Goal: Find specific page/section: Find specific page/section

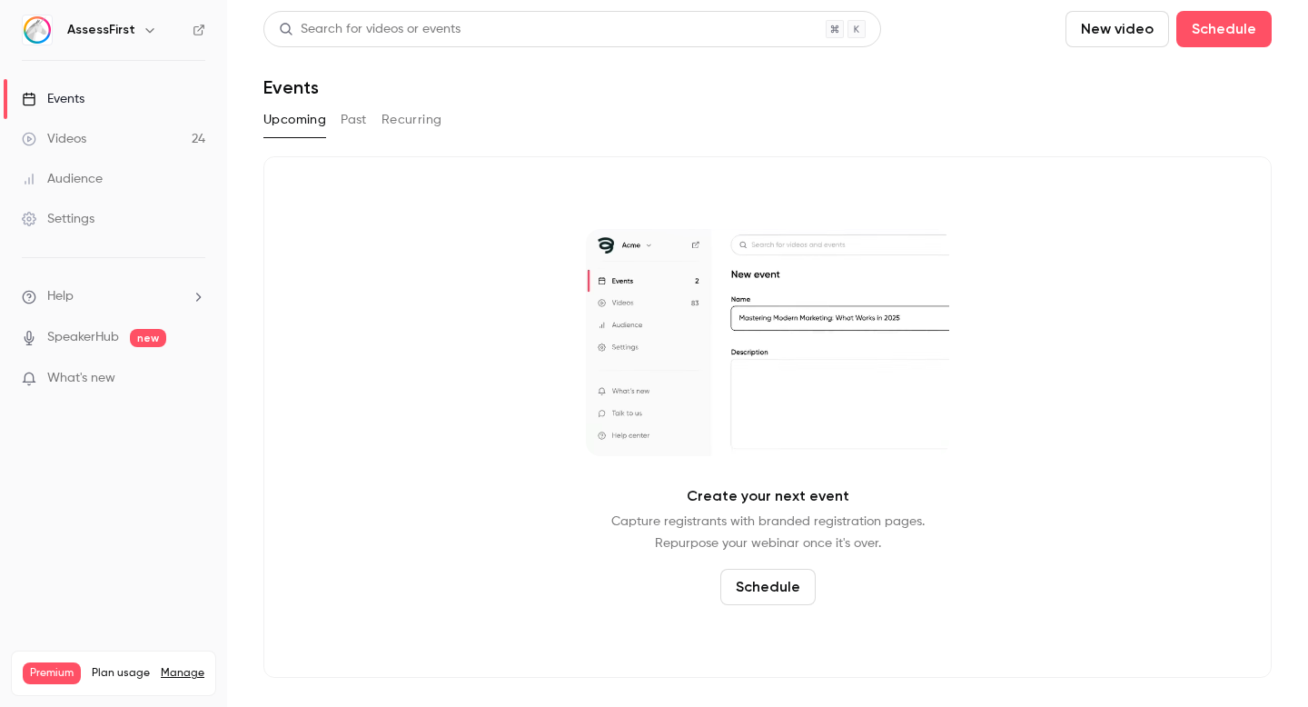
click at [94, 42] on div "AssessFirst" at bounding box center [113, 30] width 183 height 31
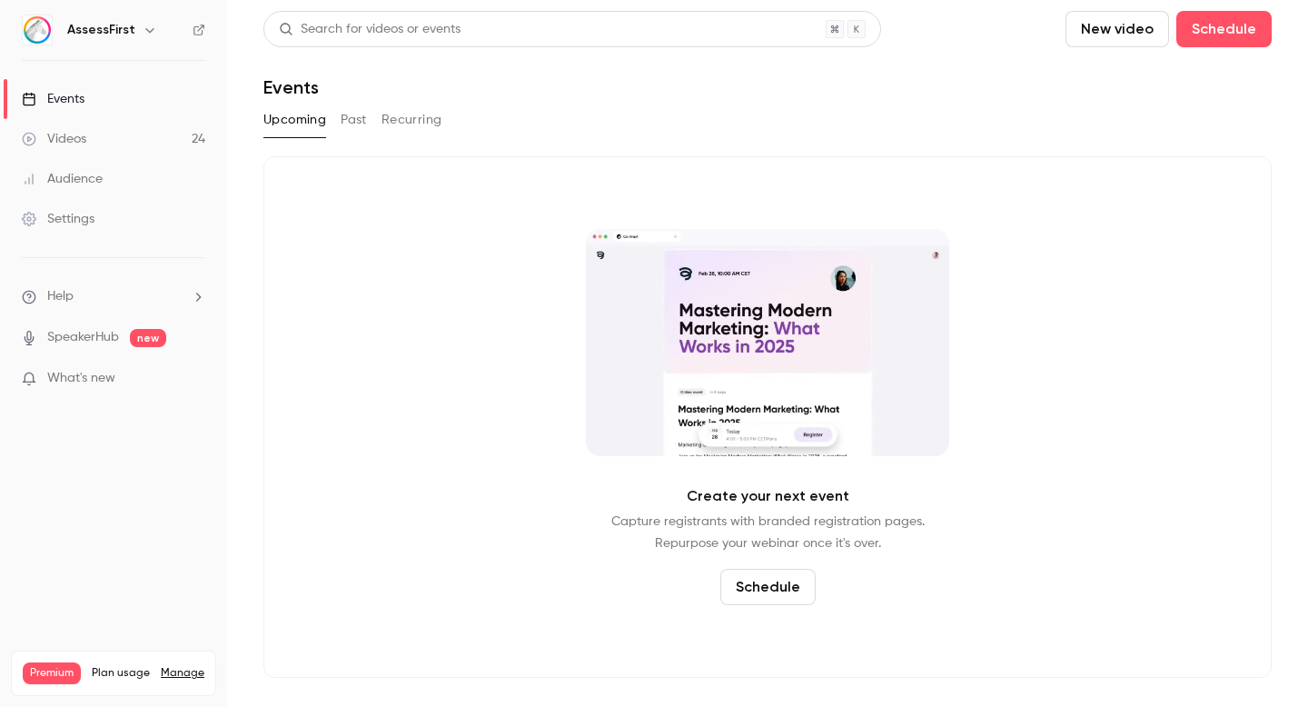
click at [106, 29] on h6 "AssessFirst" at bounding box center [101, 30] width 68 height 18
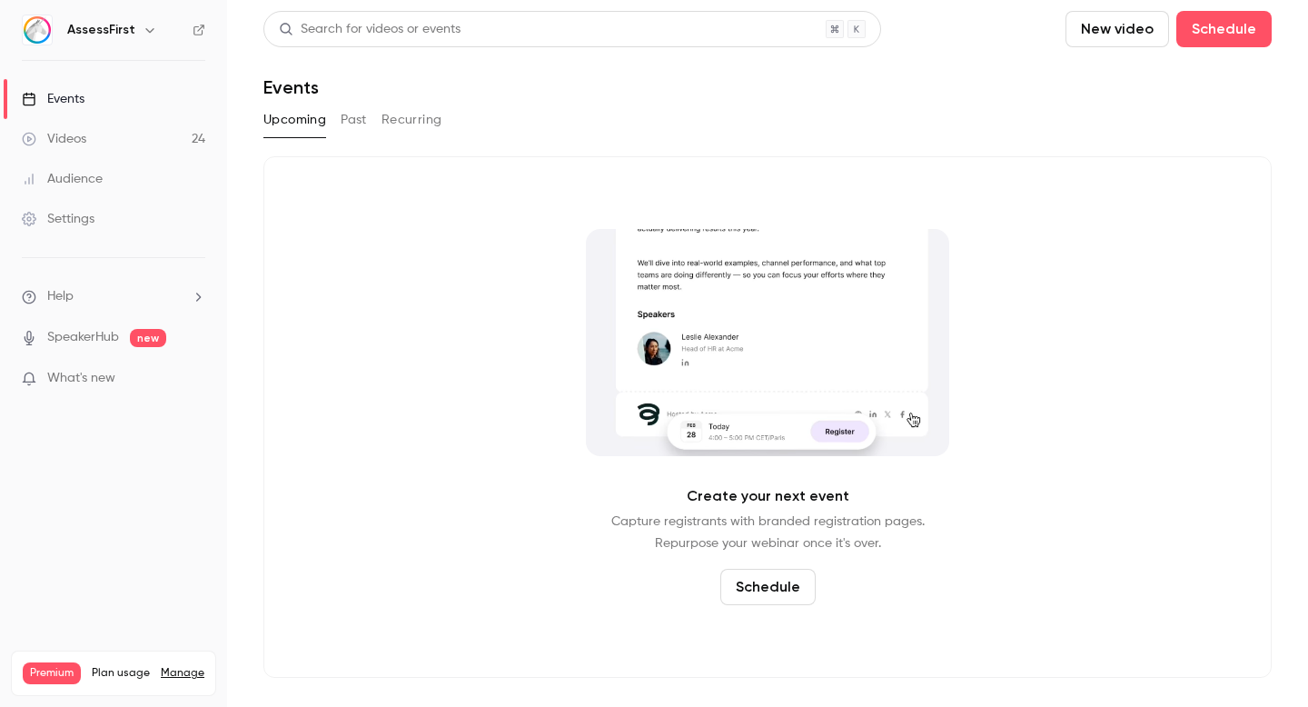
click at [144, 33] on icon "button" at bounding box center [150, 30] width 15 height 15
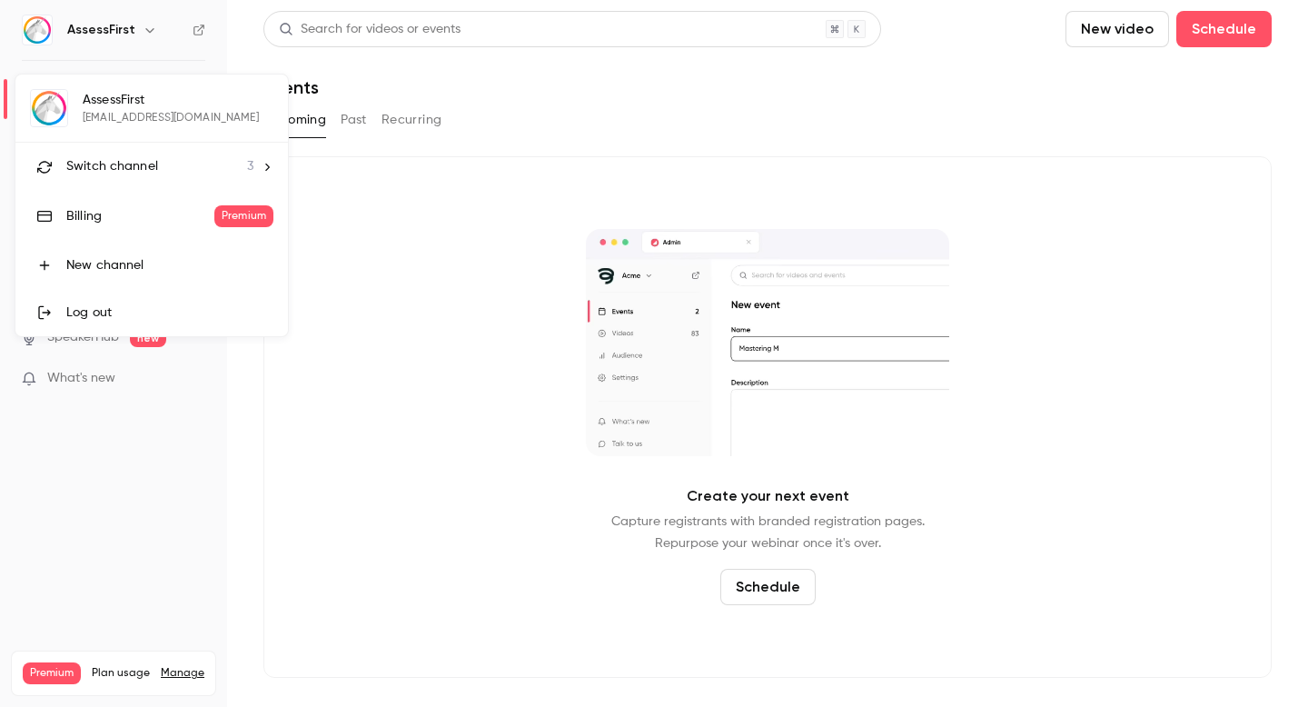
click at [128, 164] on span "Switch channel" at bounding box center [112, 166] width 92 height 19
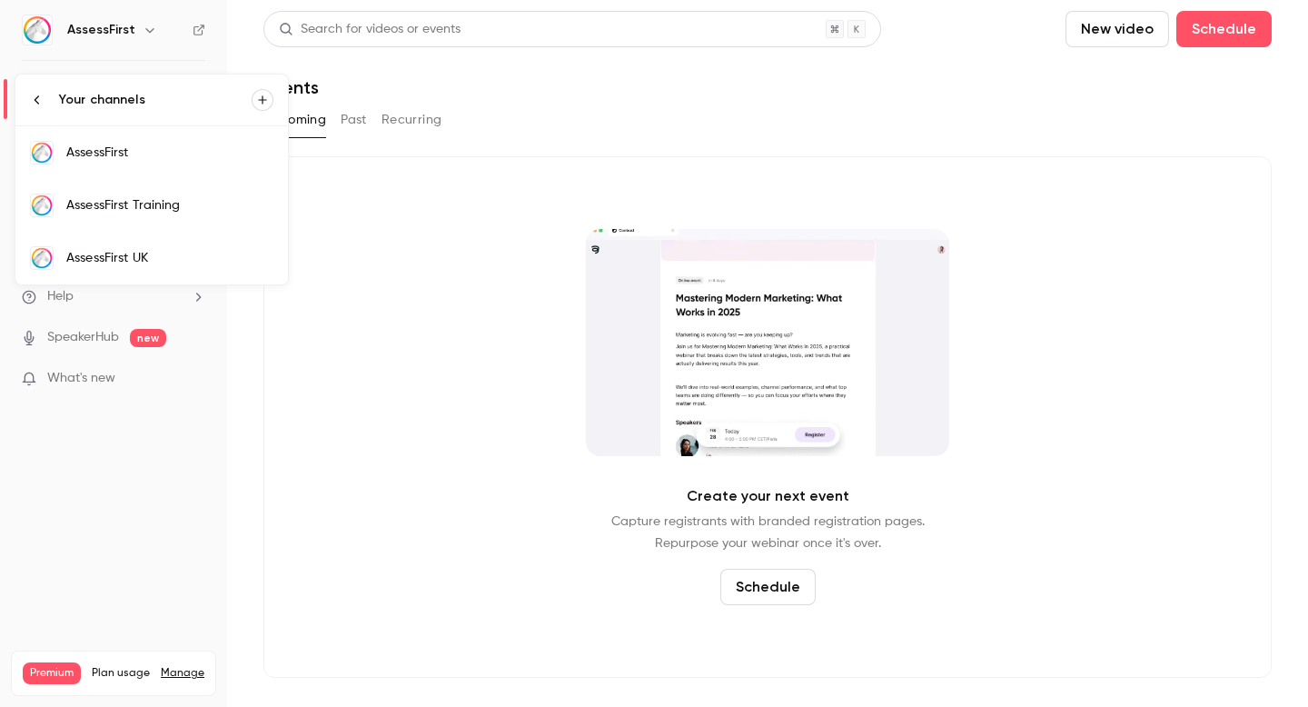
click at [125, 205] on div "AssessFirst Training" at bounding box center [169, 205] width 207 height 18
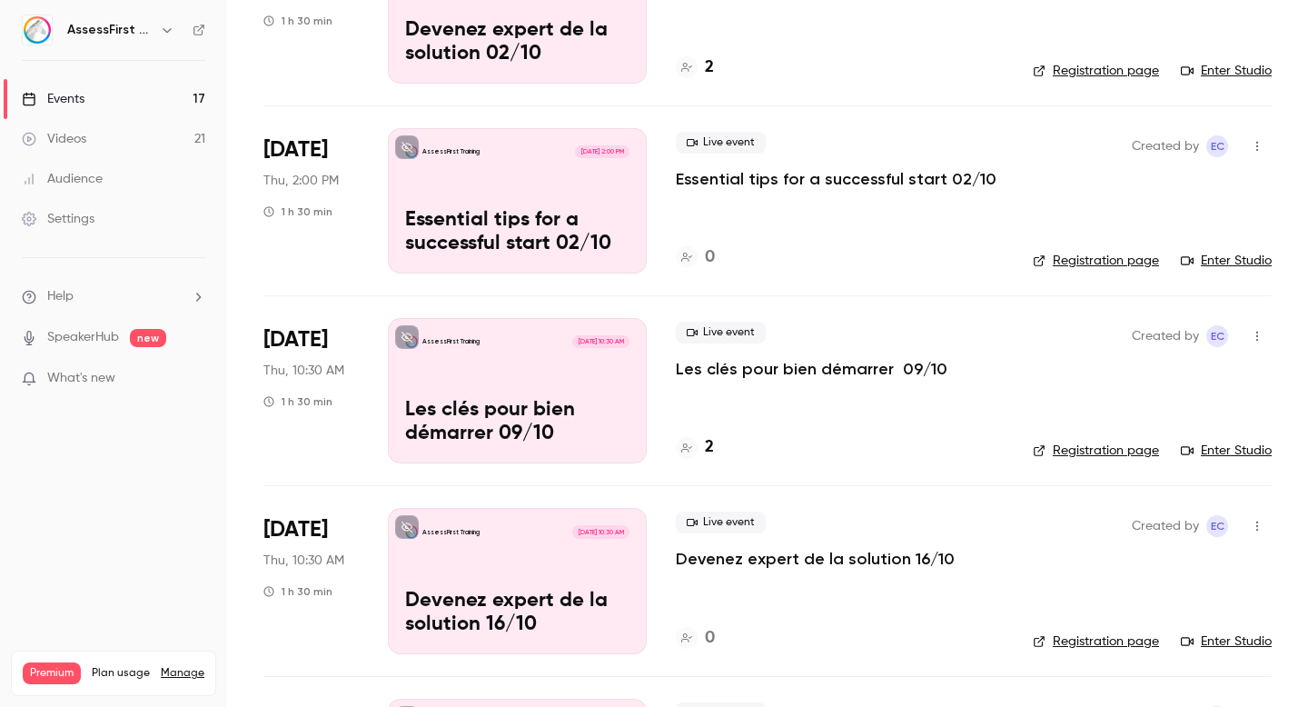
scroll to position [411, 0]
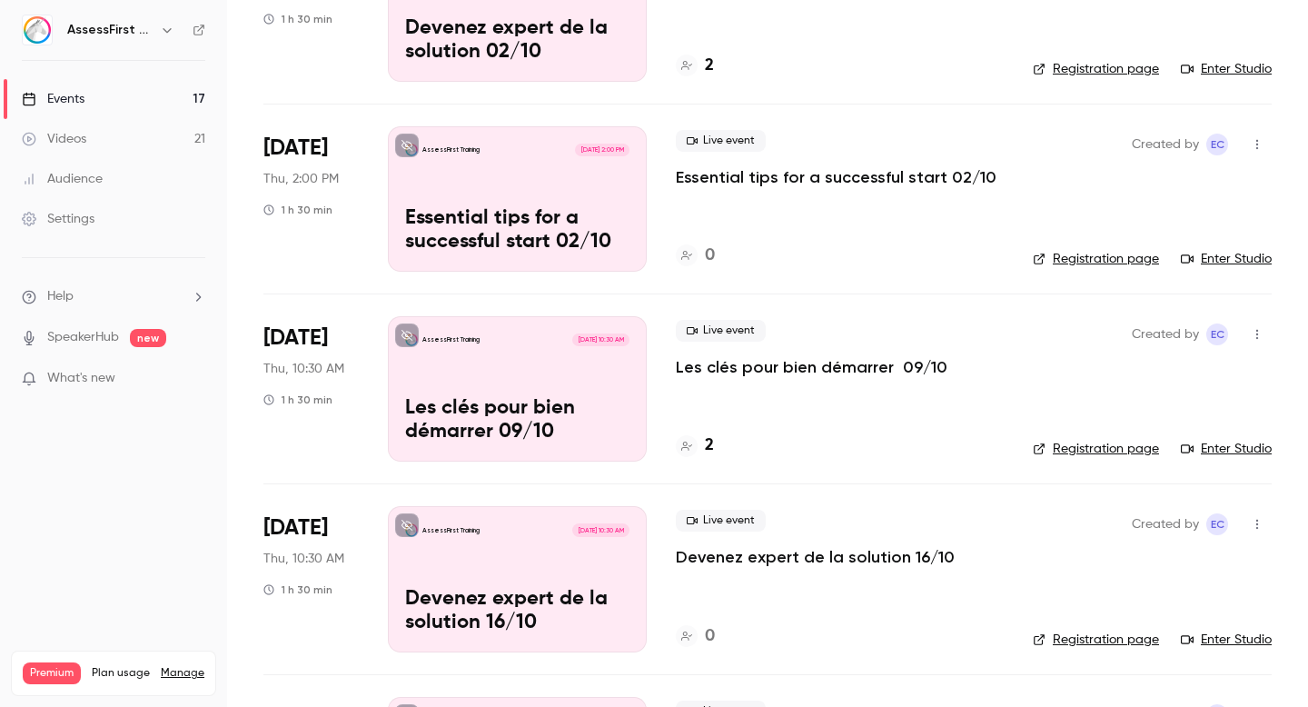
click at [840, 365] on p "Les clés pour bien démarrer 09/10" at bounding box center [812, 367] width 272 height 22
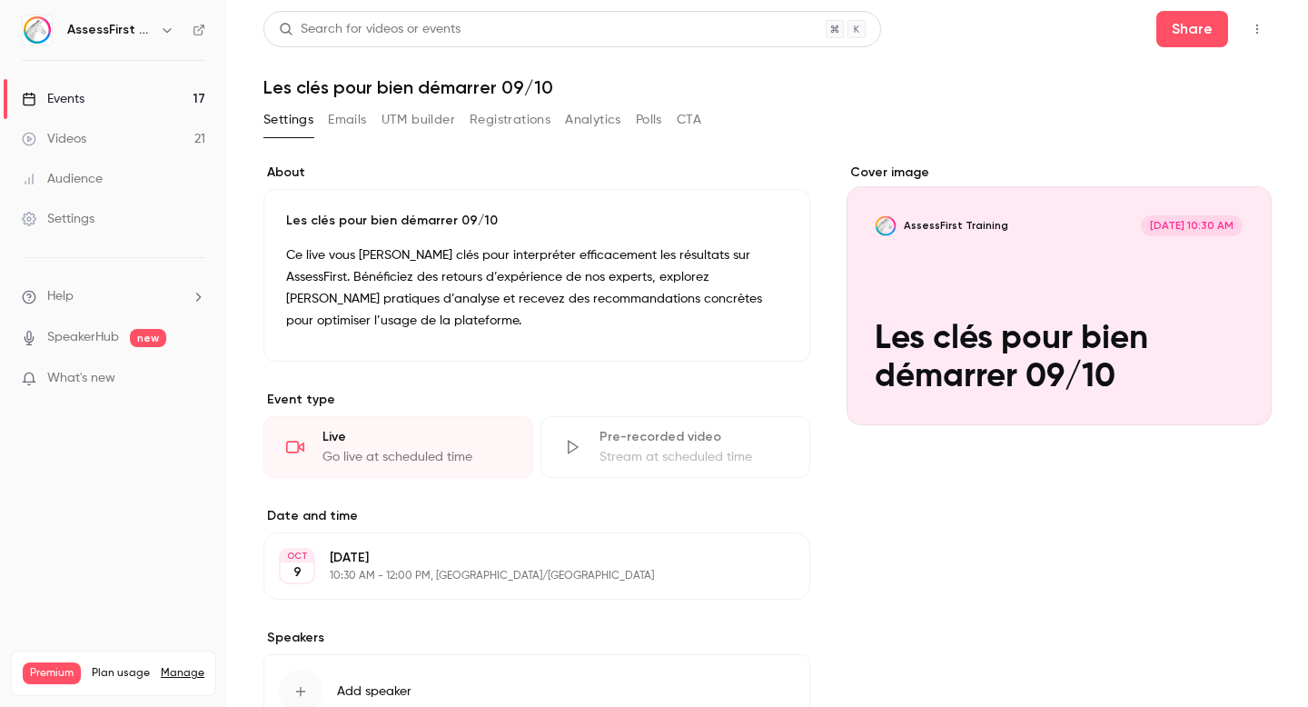
click at [517, 127] on button "Registrations" at bounding box center [510, 119] width 81 height 29
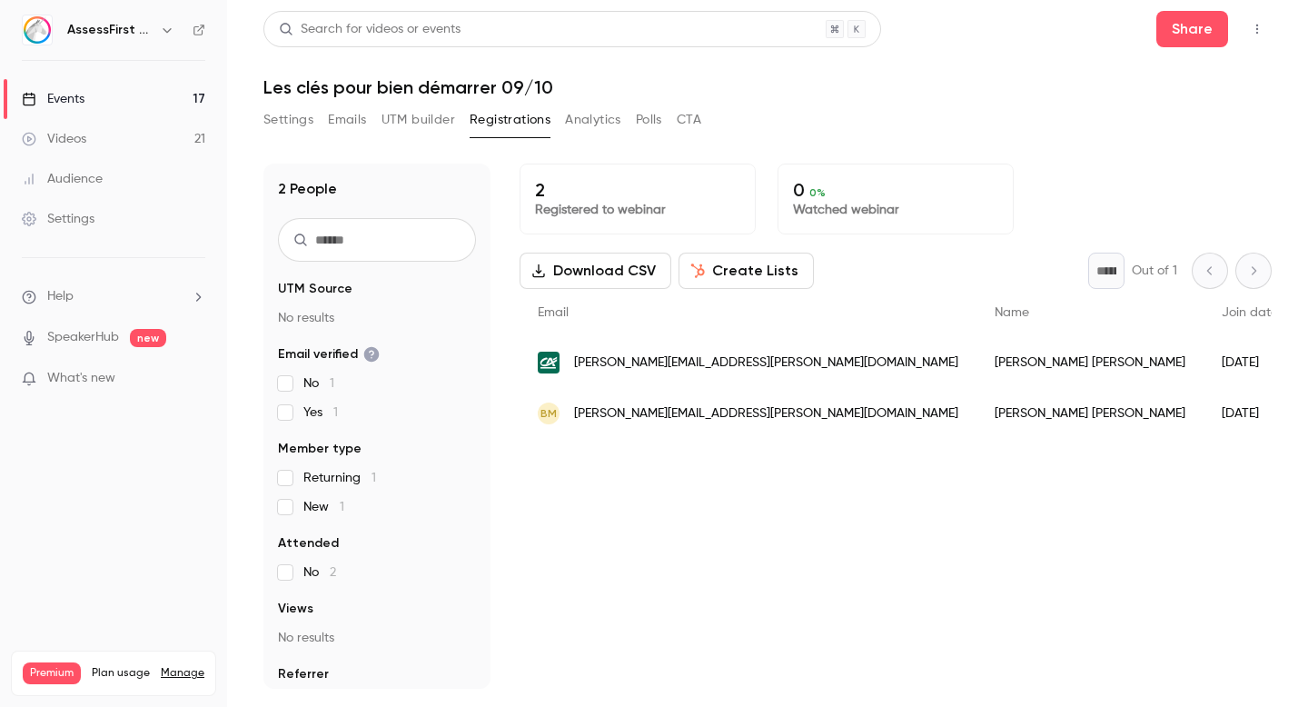
click at [310, 120] on button "Settings" at bounding box center [288, 119] width 50 height 29
